Goal: Transaction & Acquisition: Obtain resource

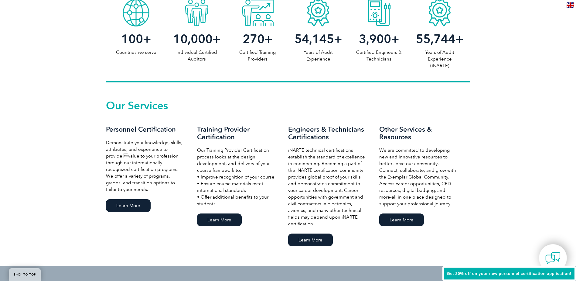
scroll to position [365, 0]
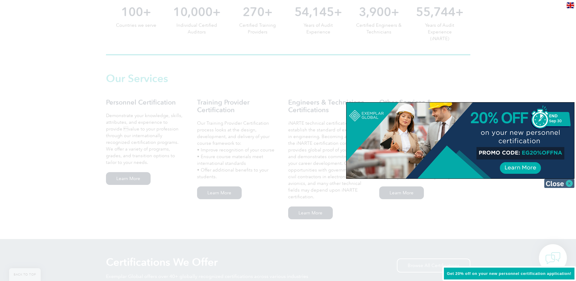
click at [568, 183] on img at bounding box center [559, 183] width 30 height 9
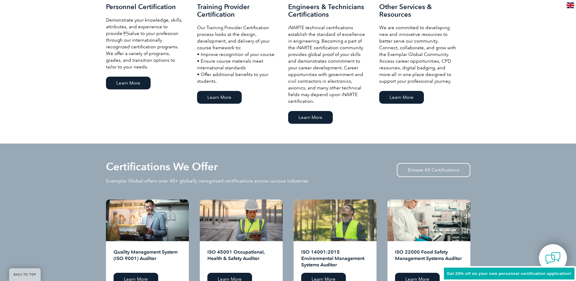
scroll to position [547, 0]
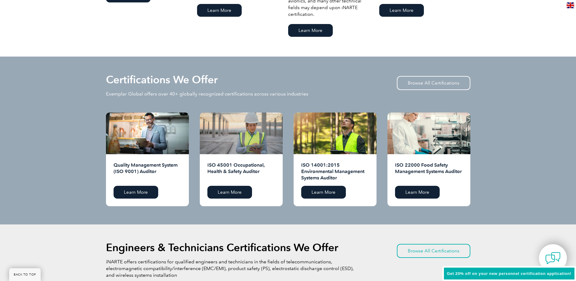
click at [236, 134] on div at bounding box center [241, 133] width 83 height 42
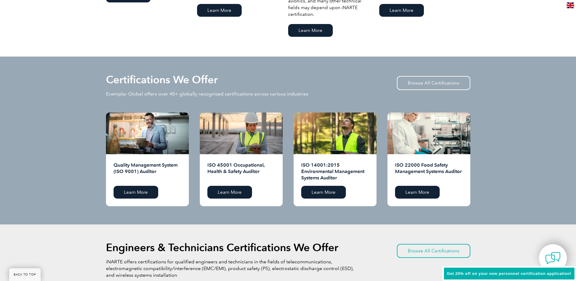
click at [230, 167] on h2 "ISO 45001 Occupational, Health & Safety Auditor" at bounding box center [242, 171] width 68 height 19
click at [230, 187] on link "Learn More" at bounding box center [230, 192] width 45 height 13
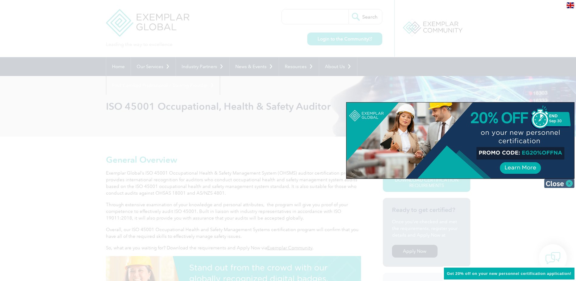
click at [558, 185] on img at bounding box center [559, 183] width 30 height 9
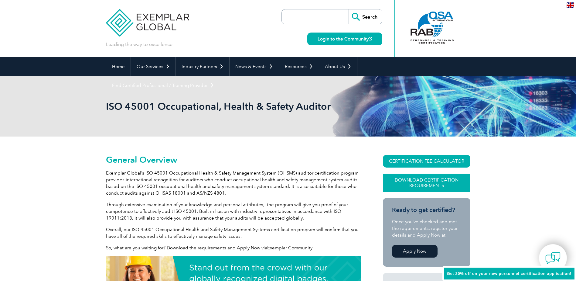
click at [419, 182] on link "Download Certification Requirements" at bounding box center [427, 182] width 88 height 18
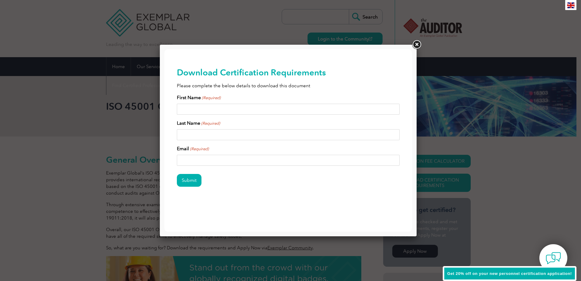
click at [217, 108] on input "First Name (Required)" at bounding box center [288, 109] width 223 height 11
type input "Ali"
type input "Akhtar Hashmi"
type input "aliakthar007@gmail.com"
click at [194, 177] on input "Submit" at bounding box center [189, 180] width 25 height 13
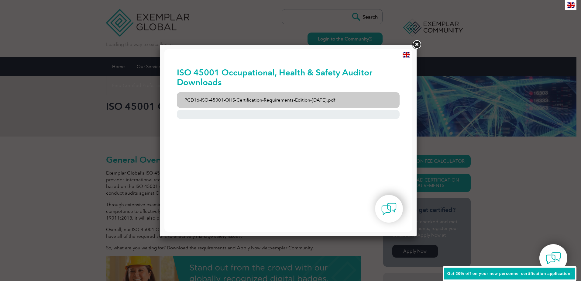
click at [328, 99] on link "PCD16-ISO-45001-OHS-Certification-Requirements-Edition-2-April-2022.pdf" at bounding box center [288, 100] width 223 height 16
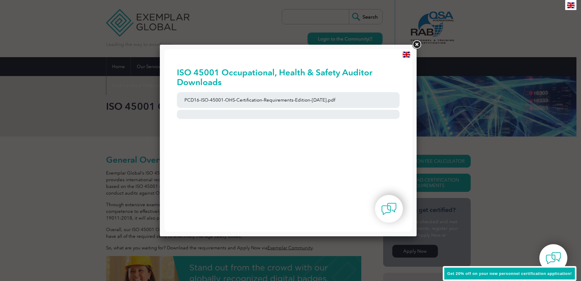
click at [416, 44] on link at bounding box center [416, 44] width 11 height 11
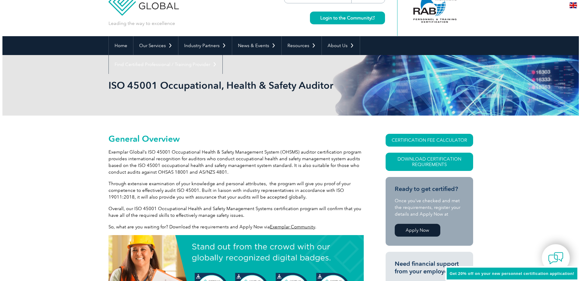
scroll to position [30, 0]
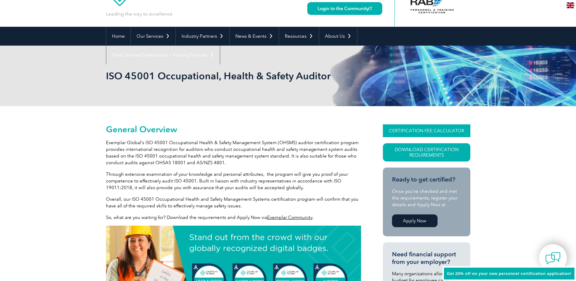
click at [426, 130] on link "CERTIFICATION FEE CALCULATOR" at bounding box center [427, 130] width 88 height 13
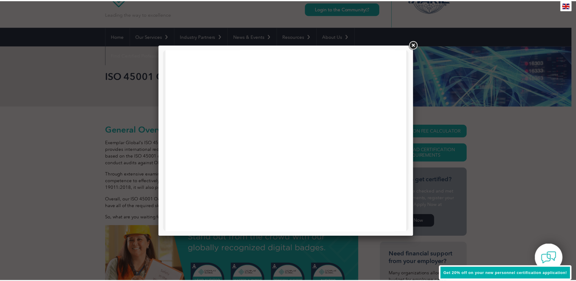
scroll to position [290, 0]
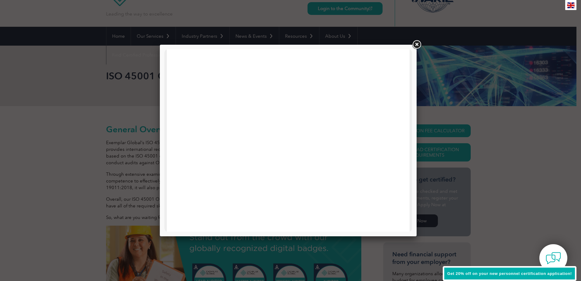
click at [416, 44] on link at bounding box center [416, 44] width 11 height 11
